Goal: Information Seeking & Learning: Learn about a topic

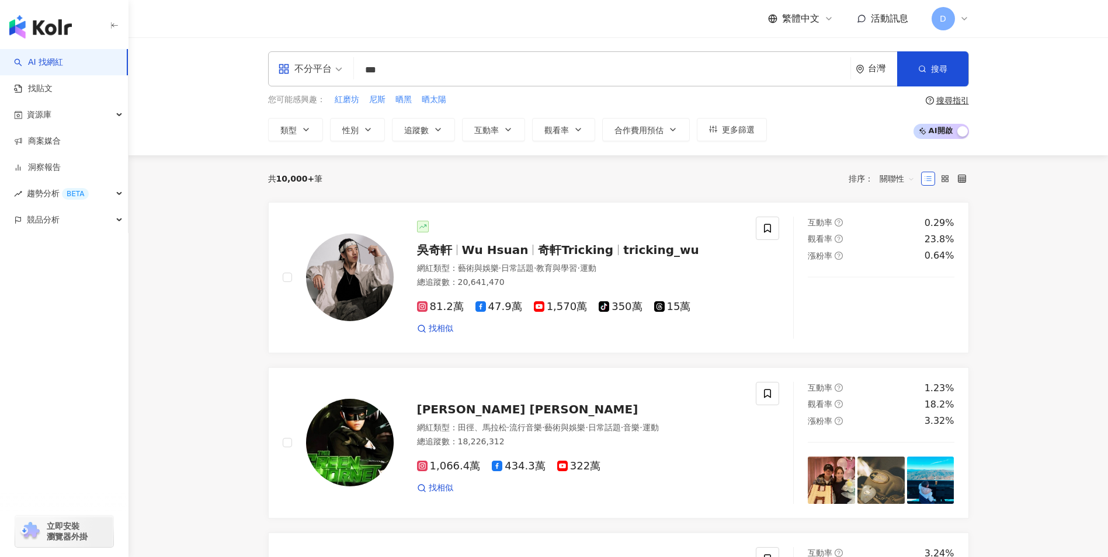
type input "**"
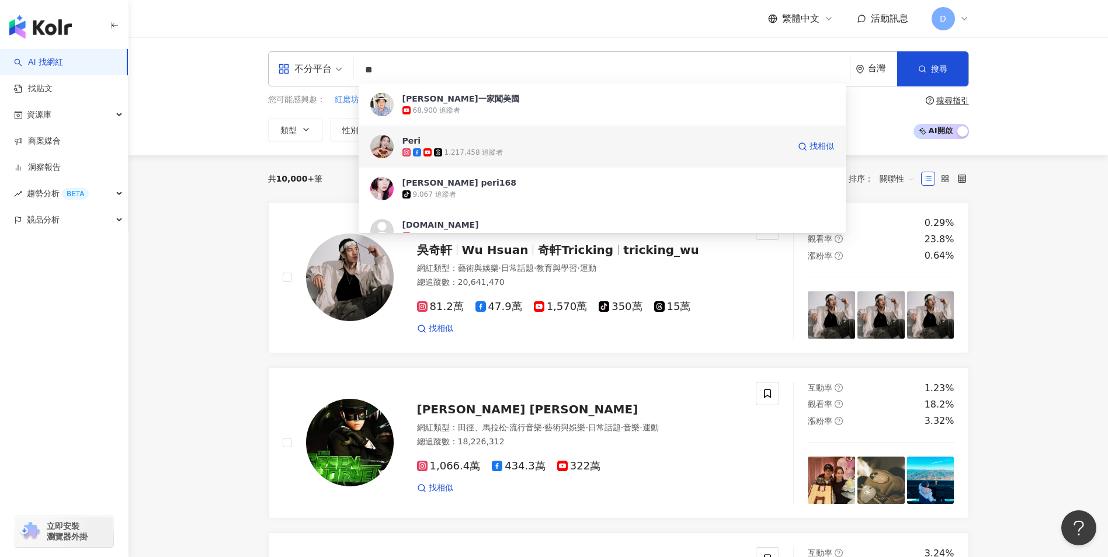
click at [528, 151] on div "1,217,458 追蹤者" at bounding box center [596, 153] width 387 height 12
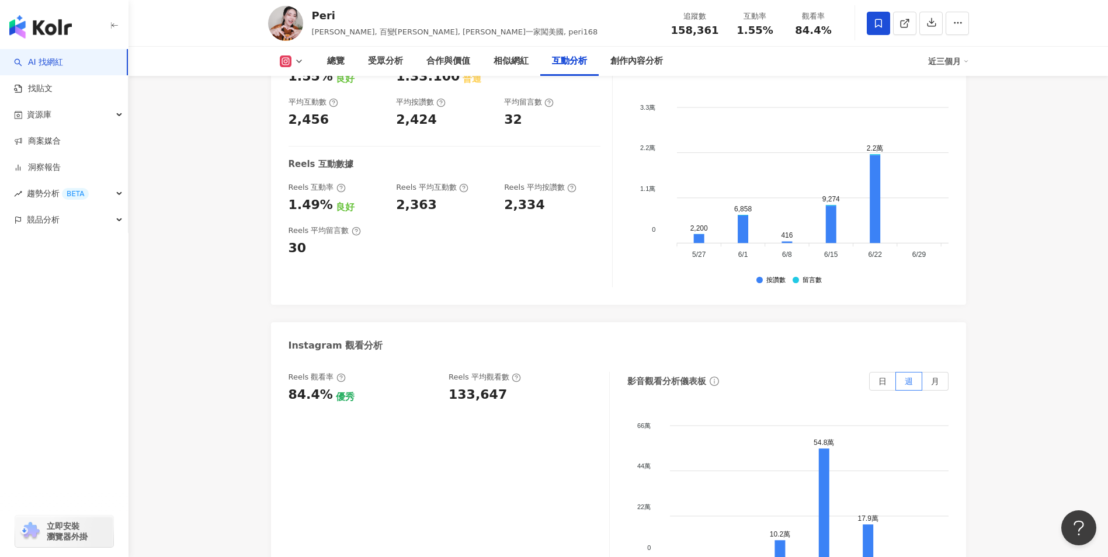
scroll to position [2468, 0]
drag, startPoint x: 448, startPoint y: 369, endPoint x: 516, endPoint y: 370, distance: 68.4
click at [516, 372] on div "Reels 觀看率 84.4% 優秀 [PERSON_NAME] 平均觀看數 133,647" at bounding box center [443, 388] width 309 height 32
copy div "133,647"
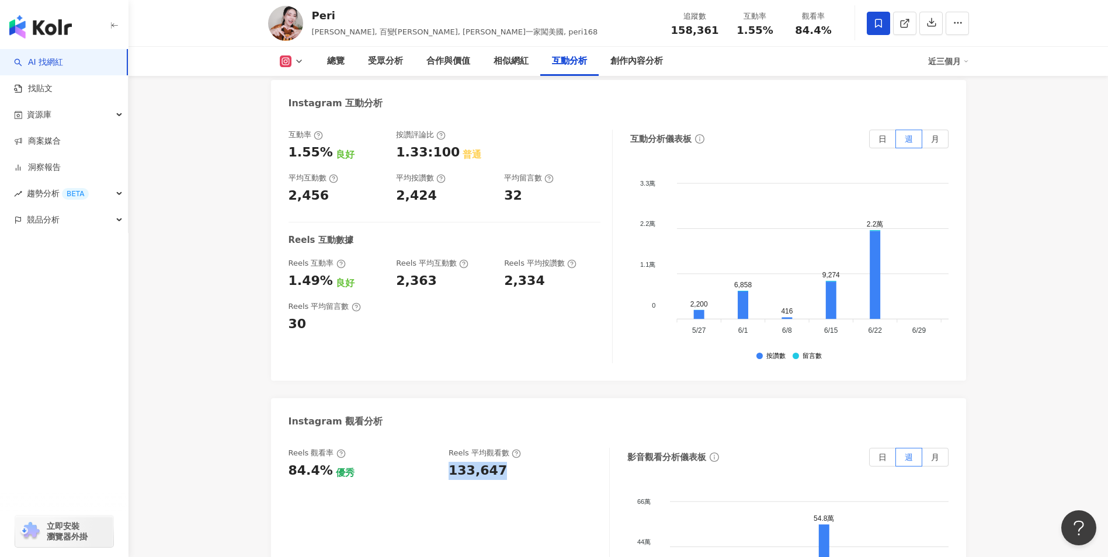
scroll to position [2285, 0]
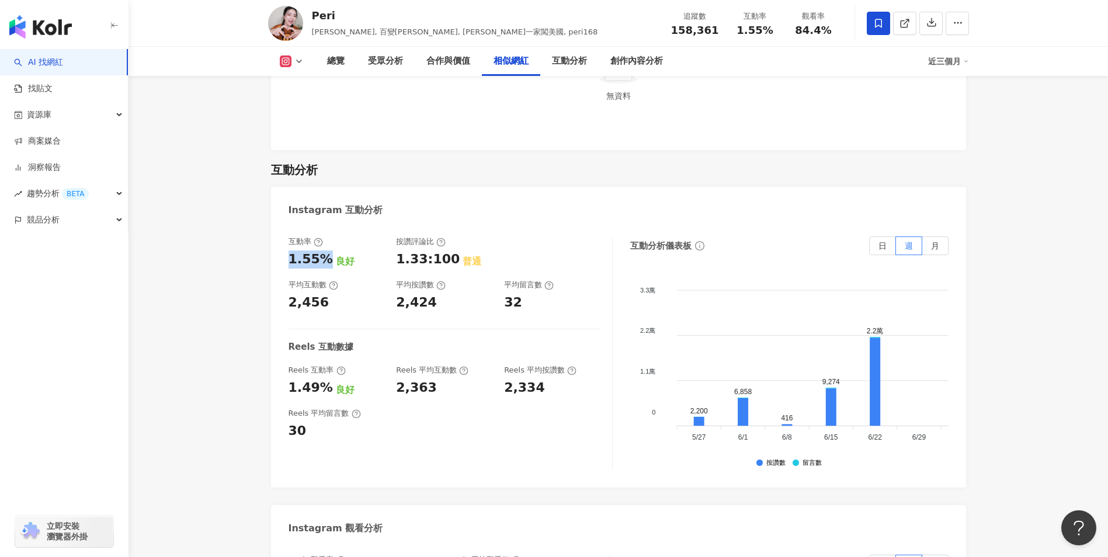
drag, startPoint x: 288, startPoint y: 237, endPoint x: 324, endPoint y: 238, distance: 36.2
click at [324, 238] on div "互動率 1.55% 良好 按讚評論比 1.33:100 普通 平均互動數 2,456 平均按讚數 2,424 平均留言數 32 Reels 互動數據 Reel…" at bounding box center [618, 356] width 695 height 263
copy div "1.55%"
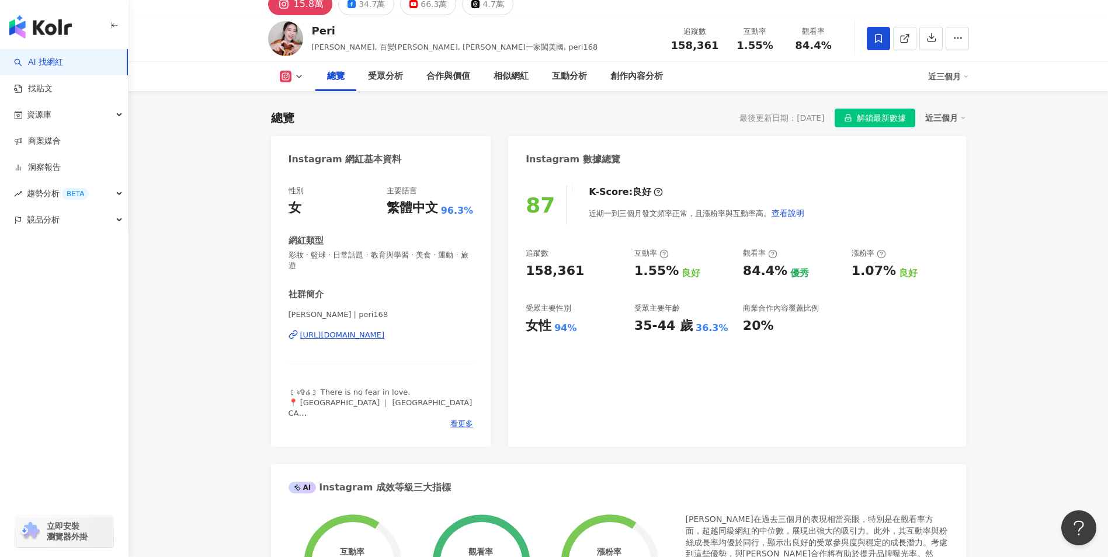
scroll to position [0, 0]
